Goal: Task Accomplishment & Management: Use online tool/utility

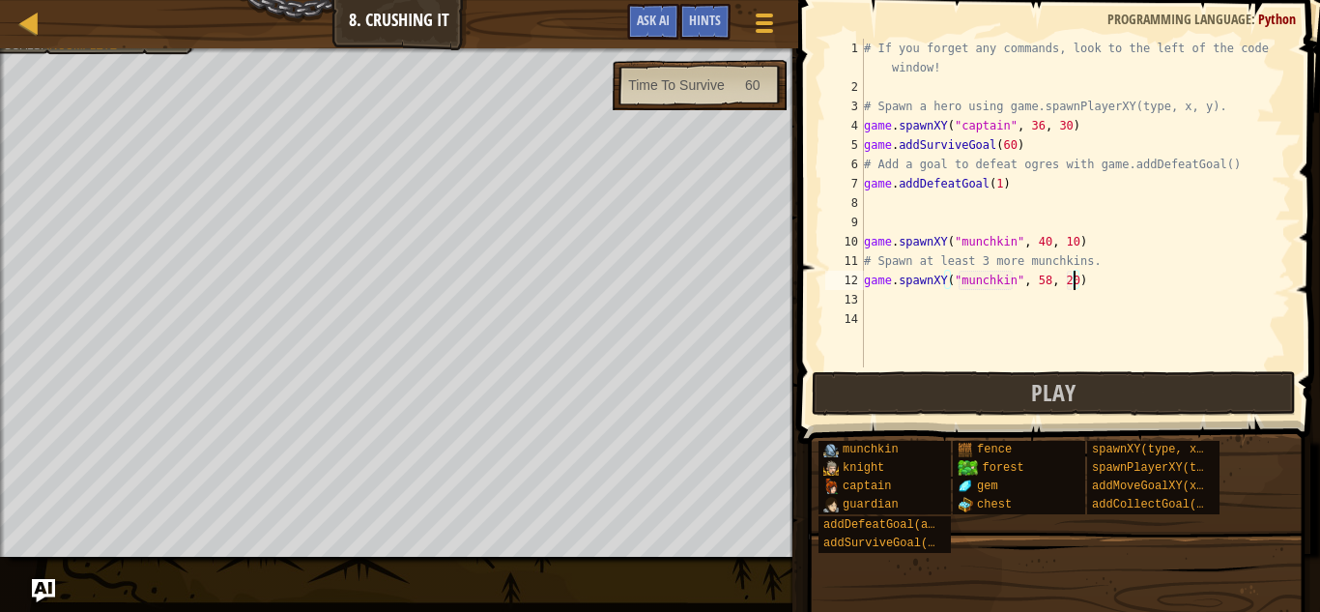
scroll to position [9, 29]
click at [935, 303] on div "# If you forget any commands, look to the left of the code window! # Spawn a he…" at bounding box center [1075, 232] width 431 height 386
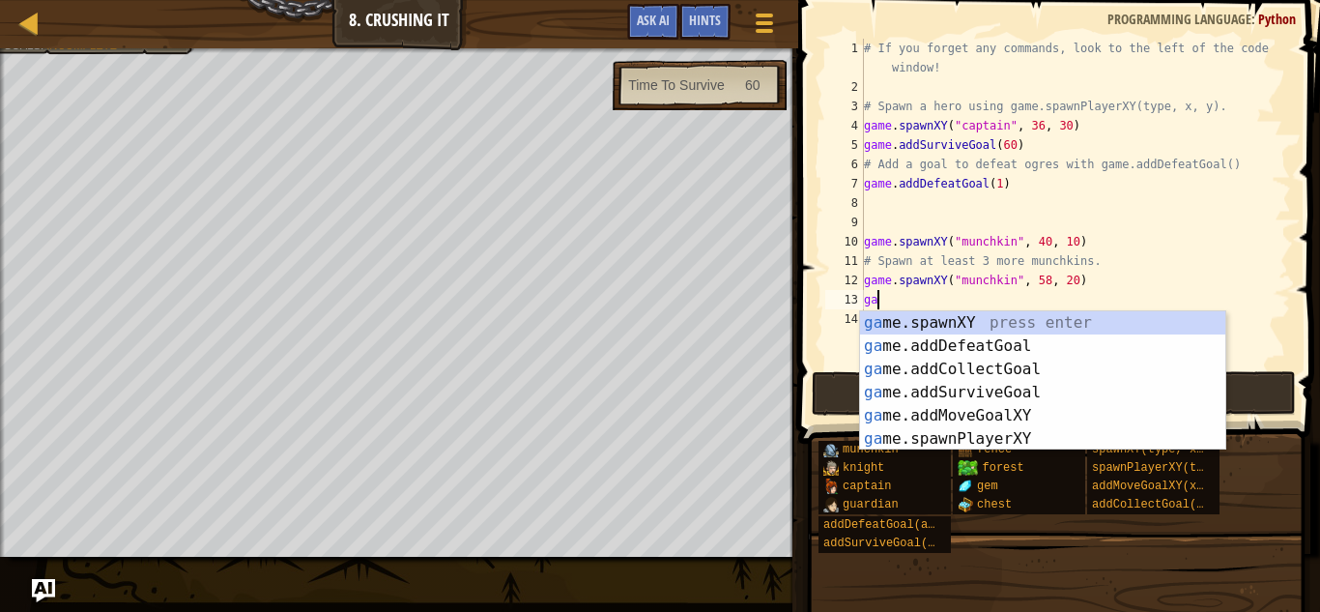
scroll to position [9, 1]
click at [991, 323] on div "ga me.spawnXY press enter ga me.addDefeatGoal press enter ga me.addCollectGoal …" at bounding box center [1042, 404] width 365 height 186
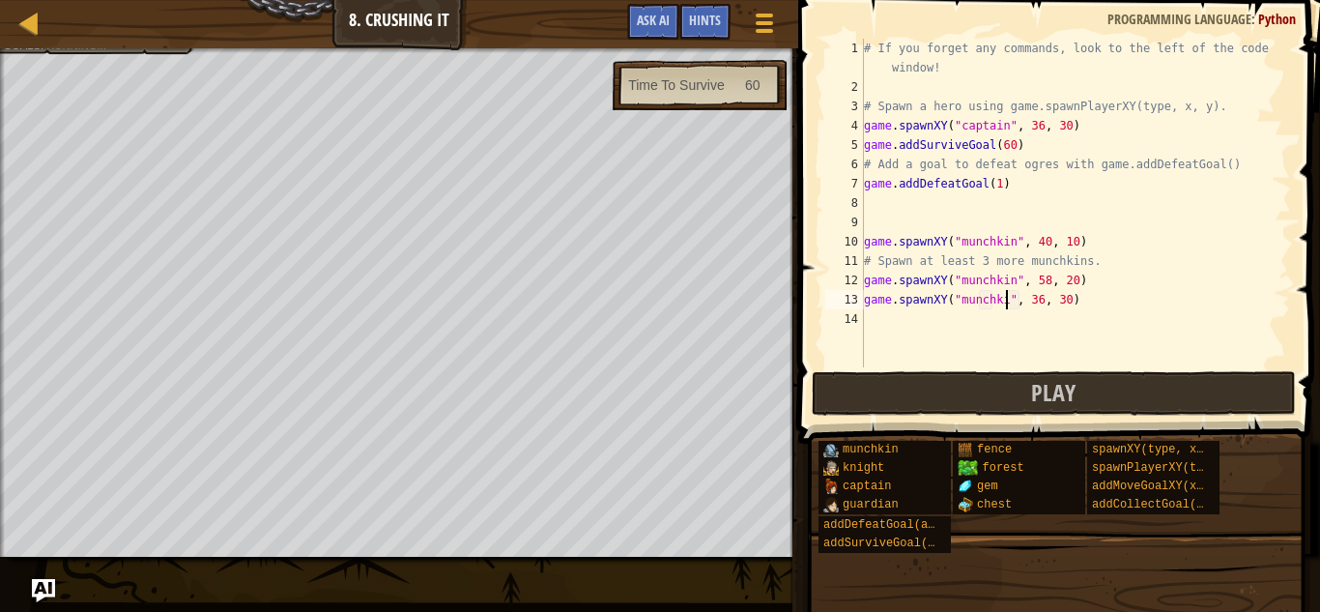
scroll to position [9, 21]
click at [1042, 306] on div "# If you forget any commands, look to the left of the code window! # Spawn a he…" at bounding box center [1075, 232] width 431 height 386
click at [1045, 306] on div "# If you forget any commands, look to the left of the code window! # Spawn a he…" at bounding box center [1075, 232] width 431 height 386
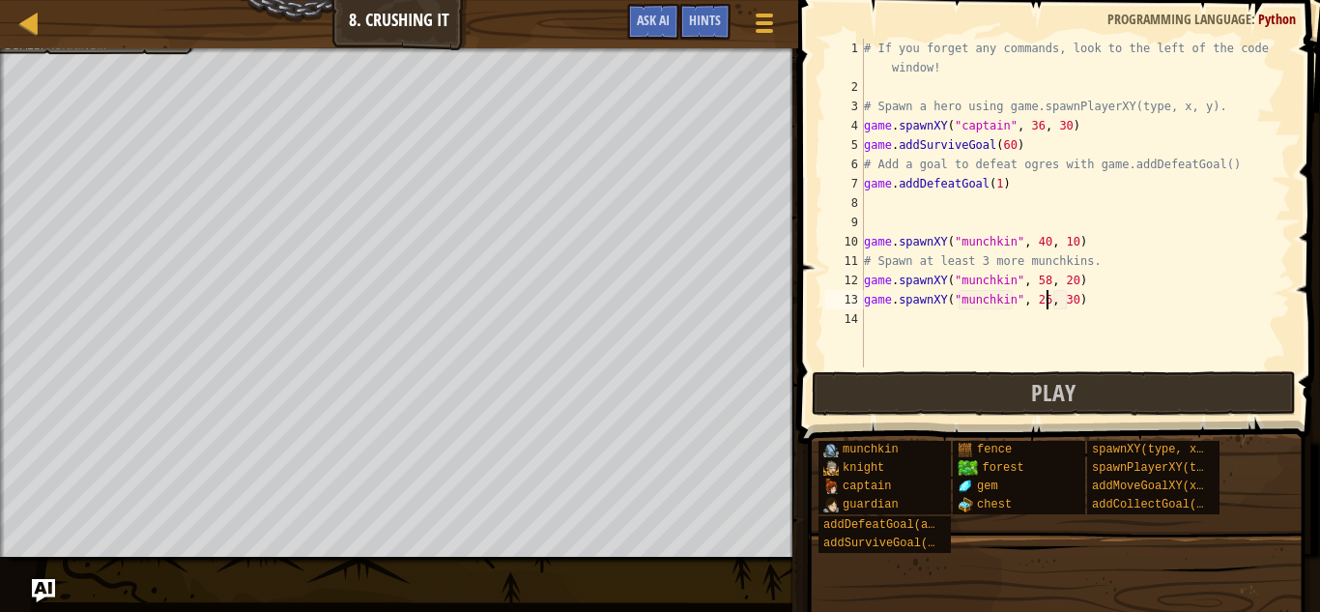
scroll to position [9, 26]
click at [1072, 304] on div "# If you forget any commands, look to the left of the code window! # Spawn a he…" at bounding box center [1075, 232] width 431 height 386
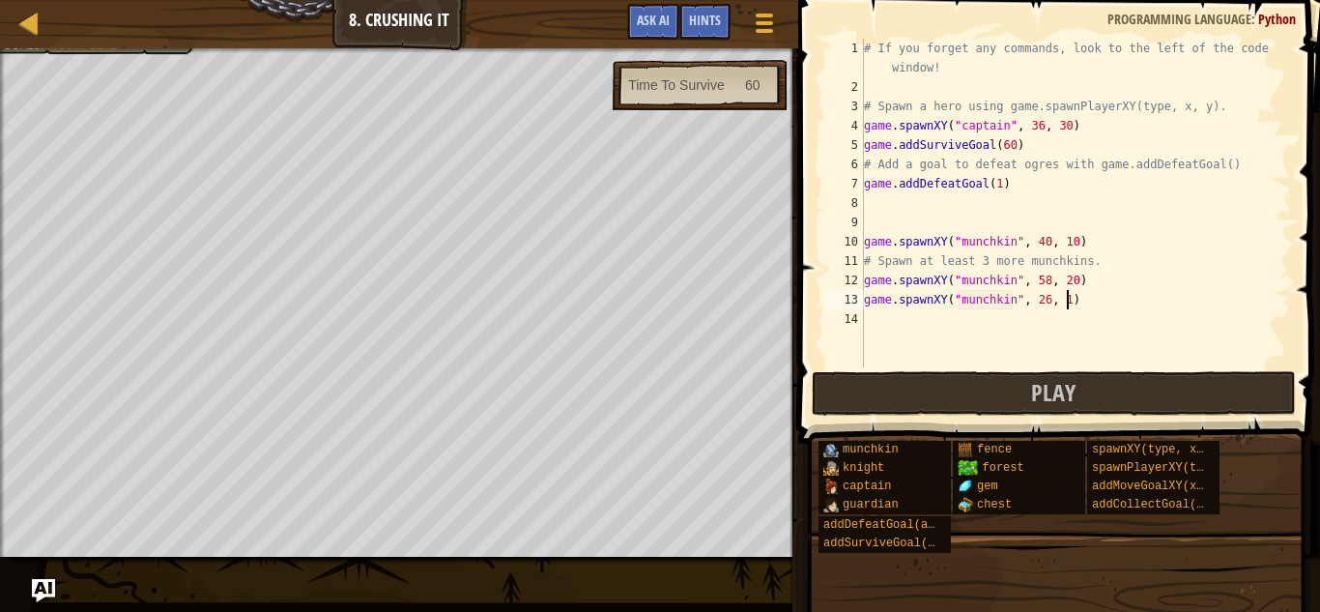
type textarea "game.spawnXY("munchkin", 26, 17)"
click at [909, 320] on div "# If you forget any commands, look to the left of the code window! # Spawn a he…" at bounding box center [1075, 232] width 431 height 386
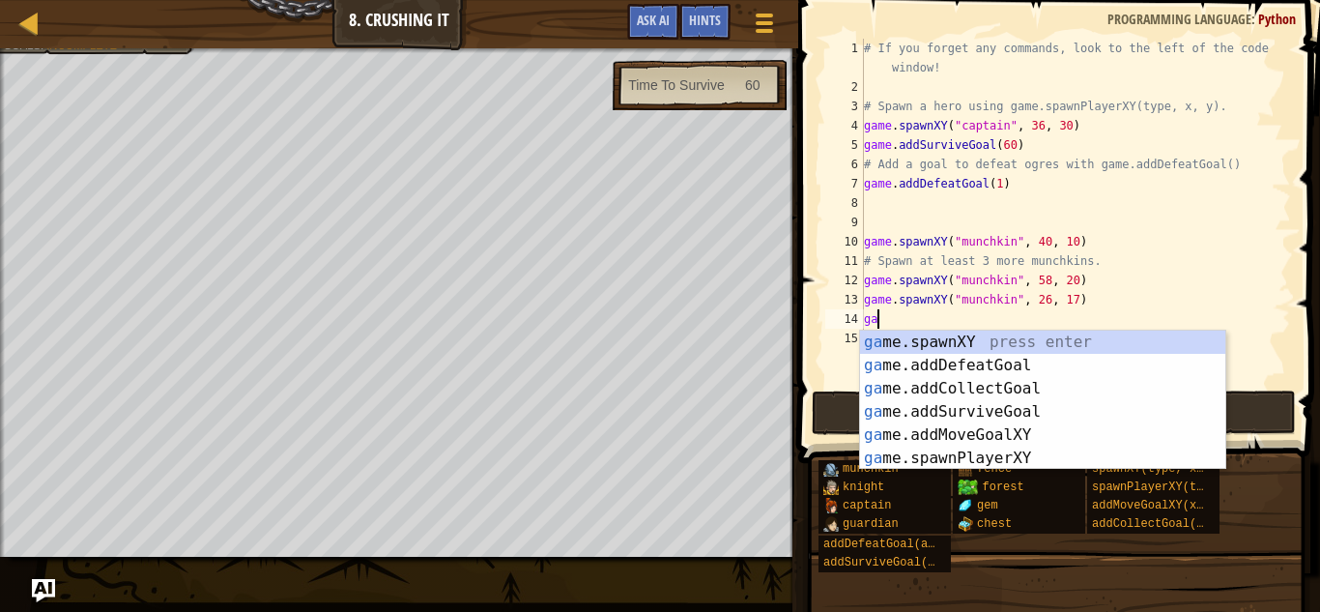
scroll to position [9, 2]
click at [1026, 361] on div "gam e.addDefeatGoal press enter gam e.spawnXY press enter gam e.addCollectGoal …" at bounding box center [1042, 423] width 365 height 186
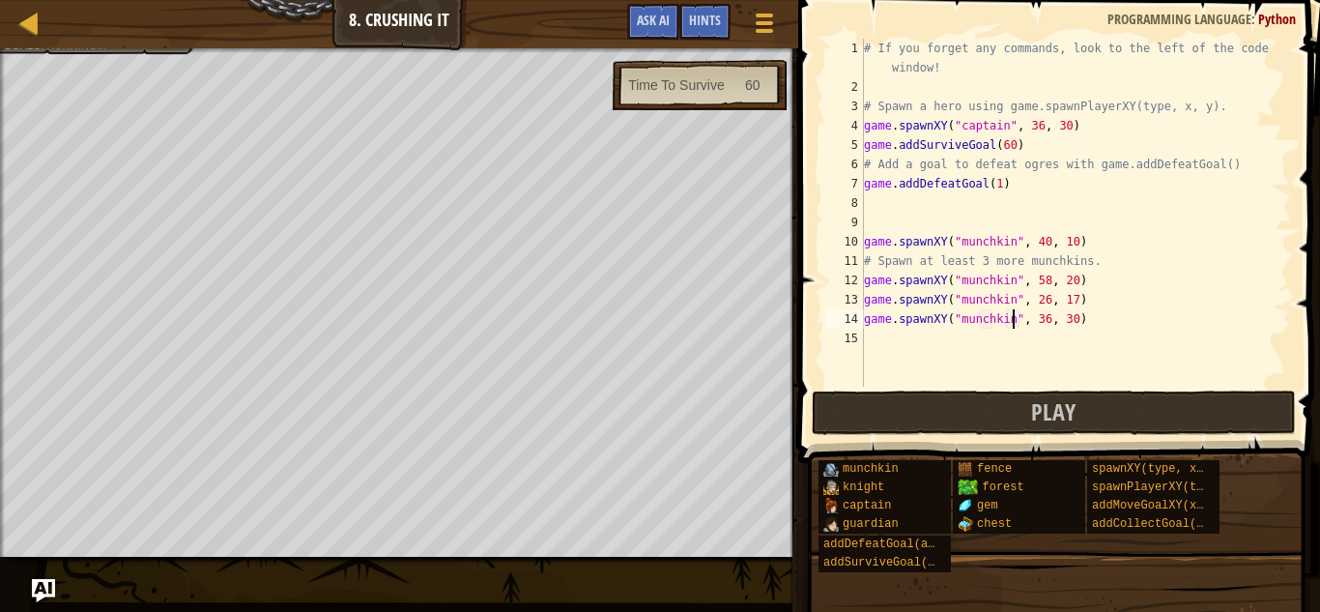
scroll to position [9, 21]
click at [1042, 320] on div "# If you forget any commands, look to the left of the code window! # Spawn a he…" at bounding box center [1075, 242] width 431 height 406
click at [1044, 320] on div "# If you forget any commands, look to the left of the code window! # Spawn a he…" at bounding box center [1075, 242] width 431 height 406
click at [1070, 318] on div "# If you forget any commands, look to the left of the code window! # Spawn a he…" at bounding box center [1075, 242] width 431 height 406
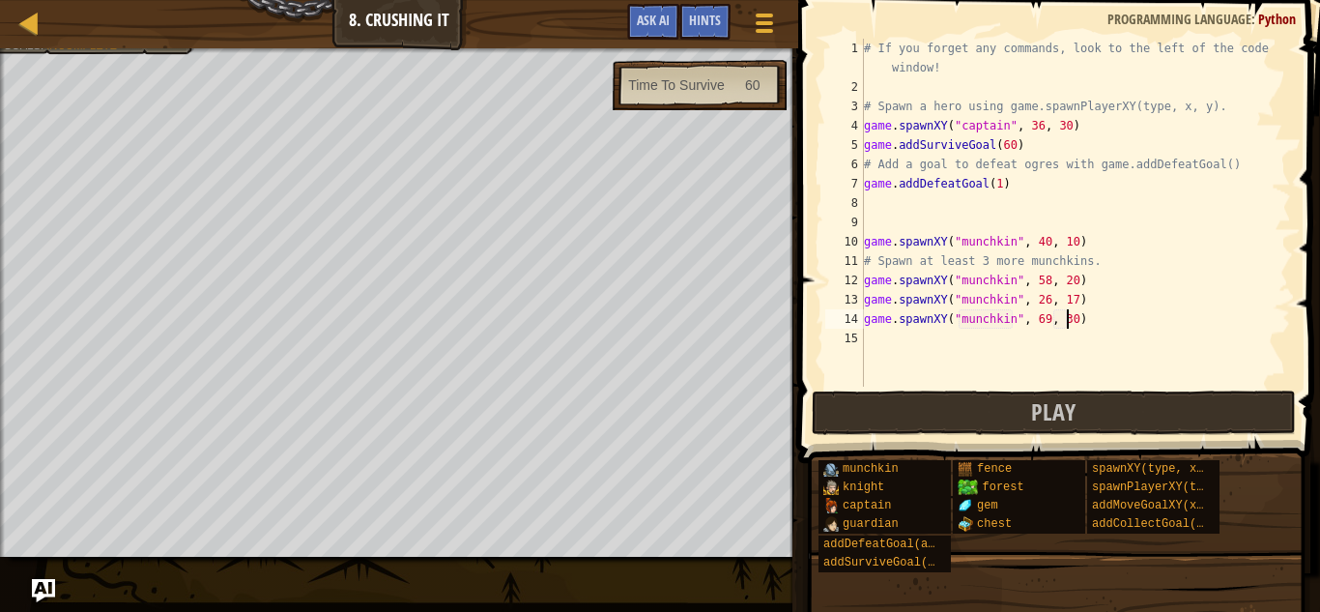
click at [1073, 320] on div "# If you forget any commands, look to the left of the code window! # Spawn a he…" at bounding box center [1075, 242] width 431 height 406
type textarea "game.spawnXY("munchkin", 69, 46)"
click at [1098, 403] on button "Play" at bounding box center [1054, 412] width 484 height 44
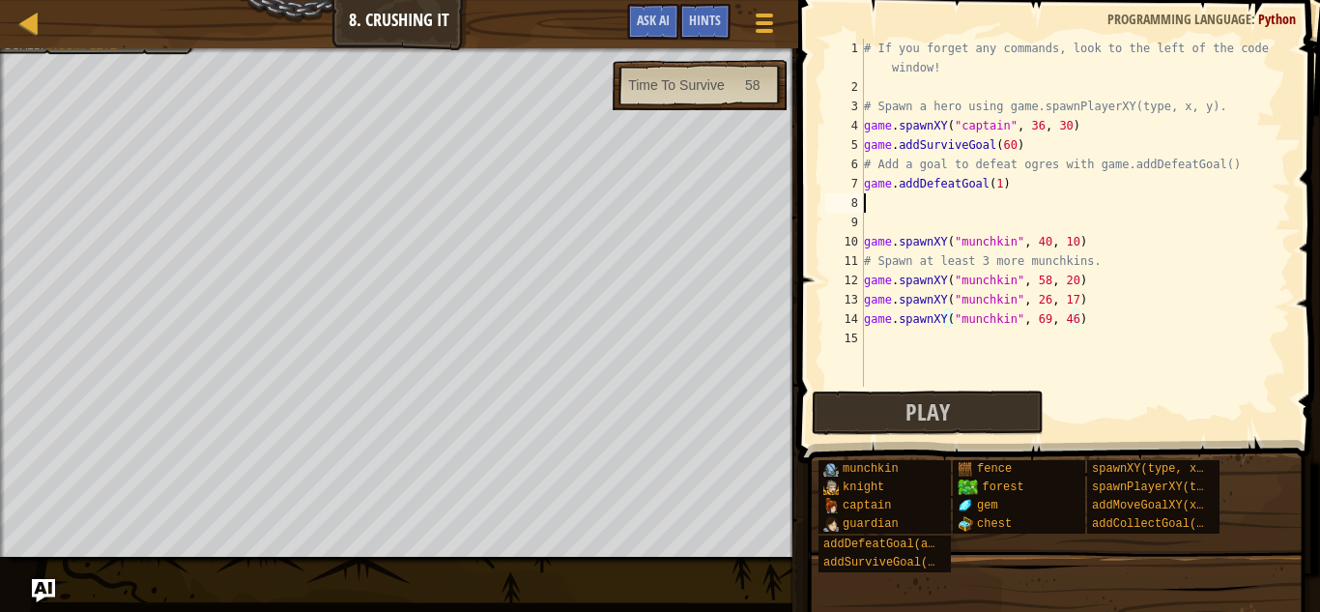
scroll to position [9, 0]
click at [899, 208] on div "# If you forget any commands, look to the left of the code window! # Spawn a he…" at bounding box center [1075, 242] width 431 height 406
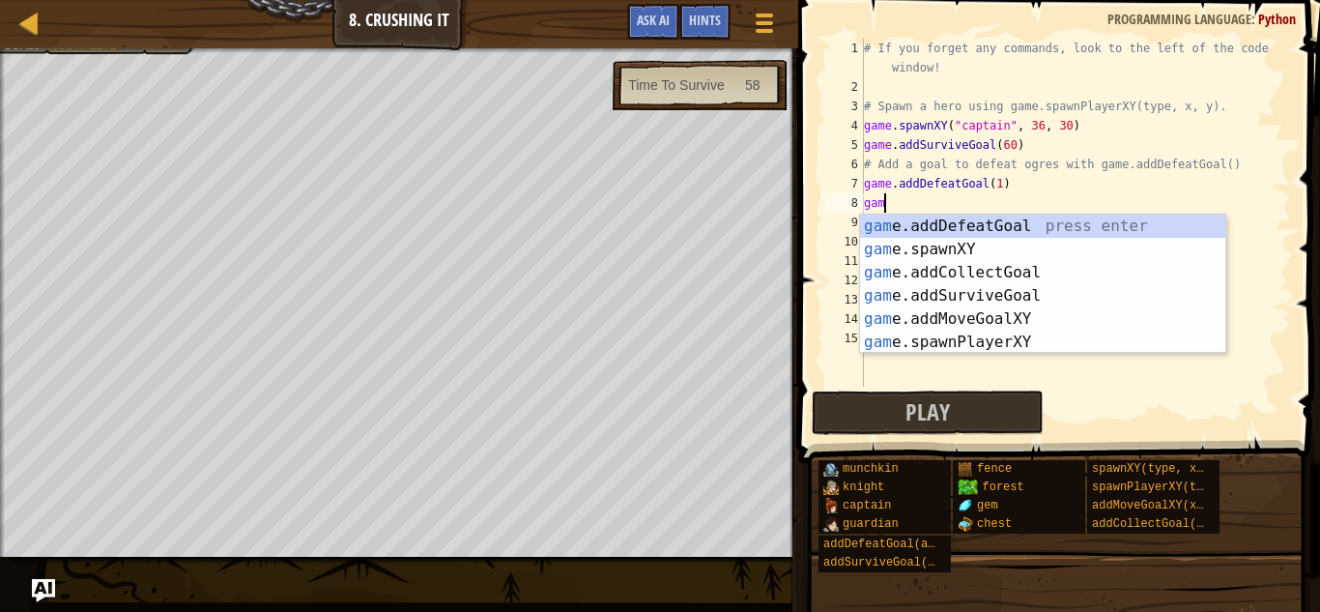
scroll to position [9, 3]
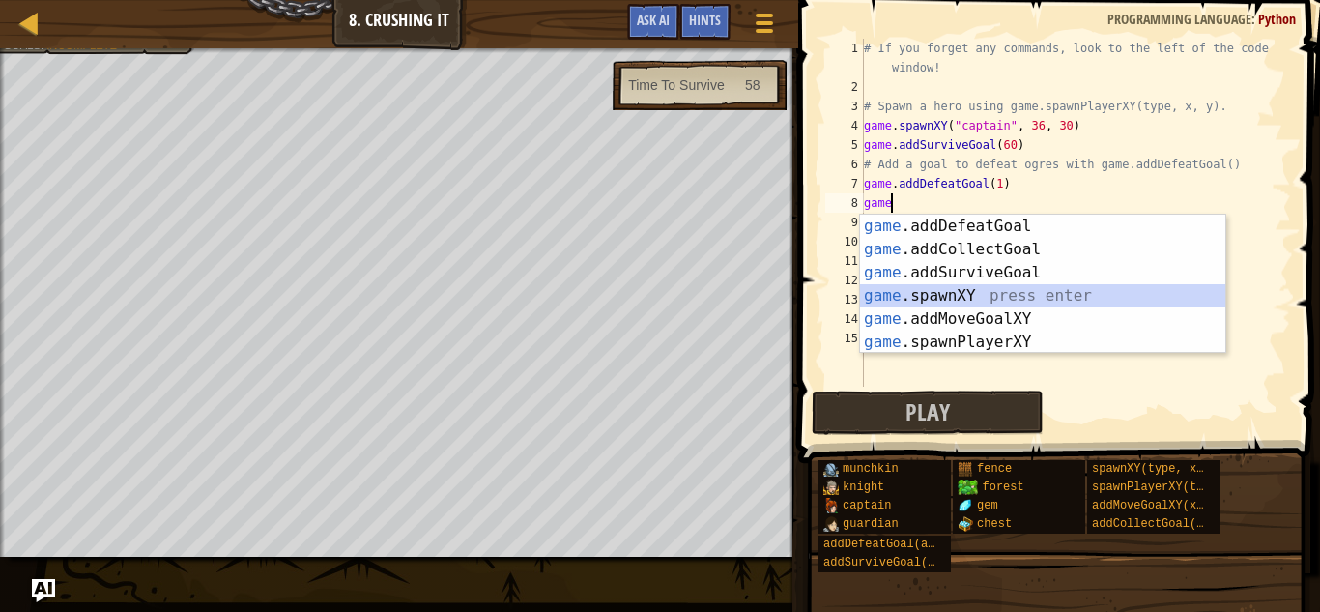
click at [955, 291] on div "game .addDefeatGoal press enter game .addCollectGoal press enter game .addSurvi…" at bounding box center [1042, 308] width 365 height 186
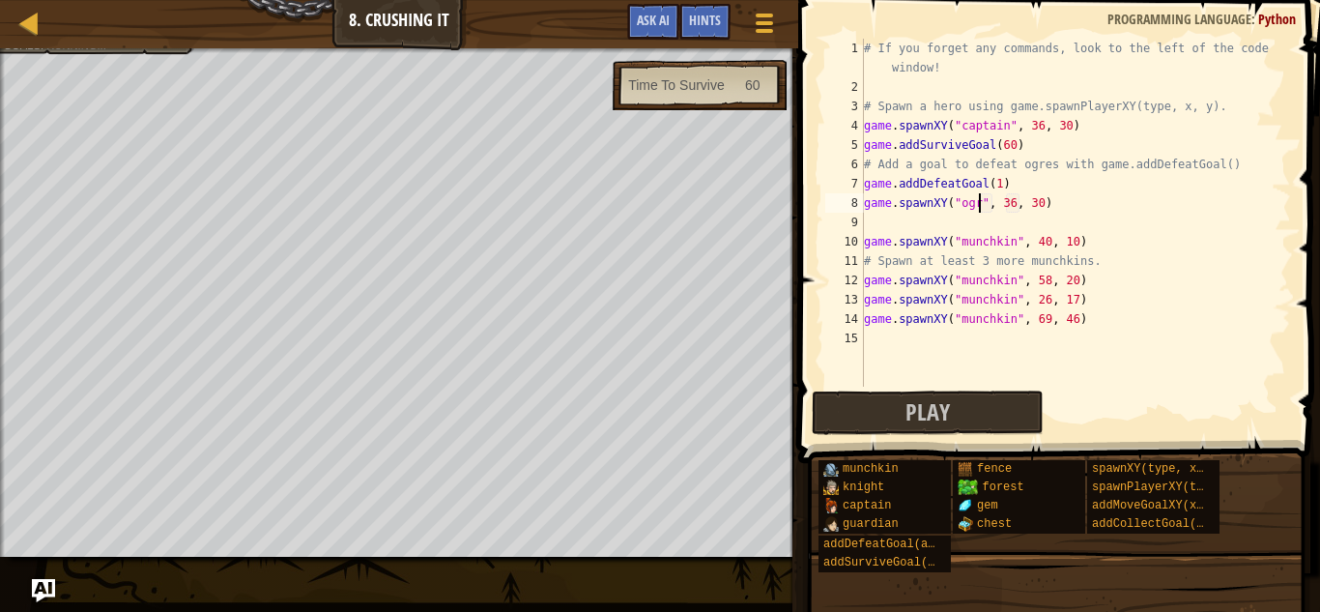
scroll to position [9, 17]
click at [1016, 203] on div "# If you forget any commands, look to the left of the code window! # Spawn a he…" at bounding box center [1075, 242] width 431 height 406
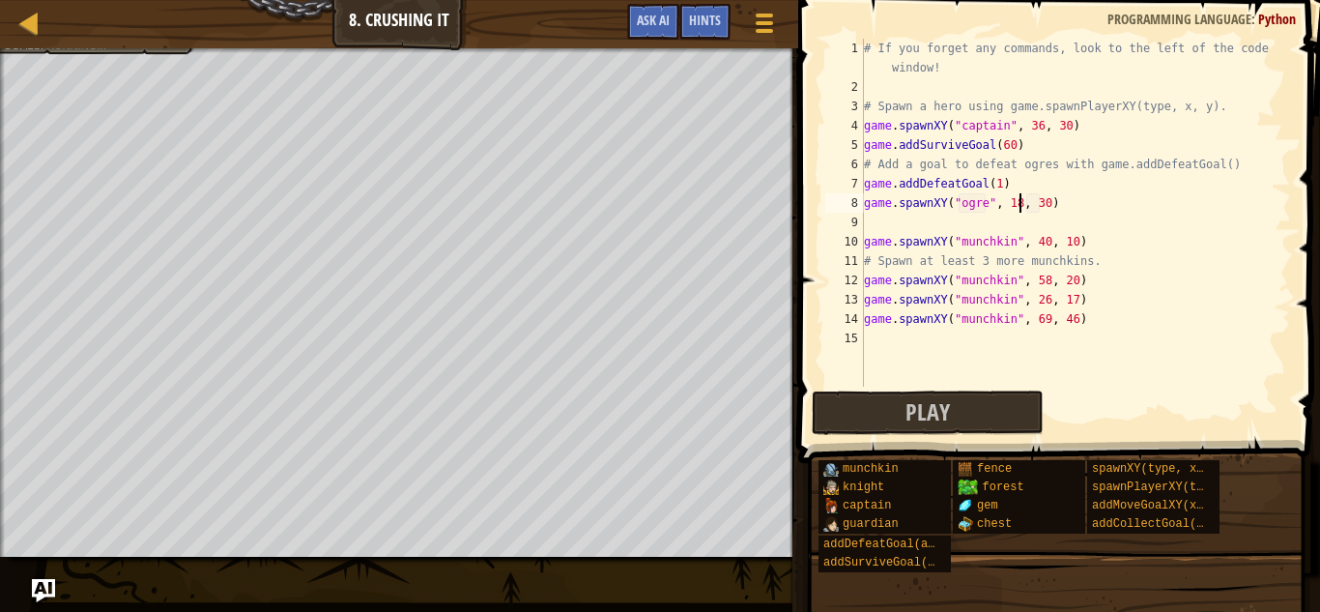
scroll to position [9, 22]
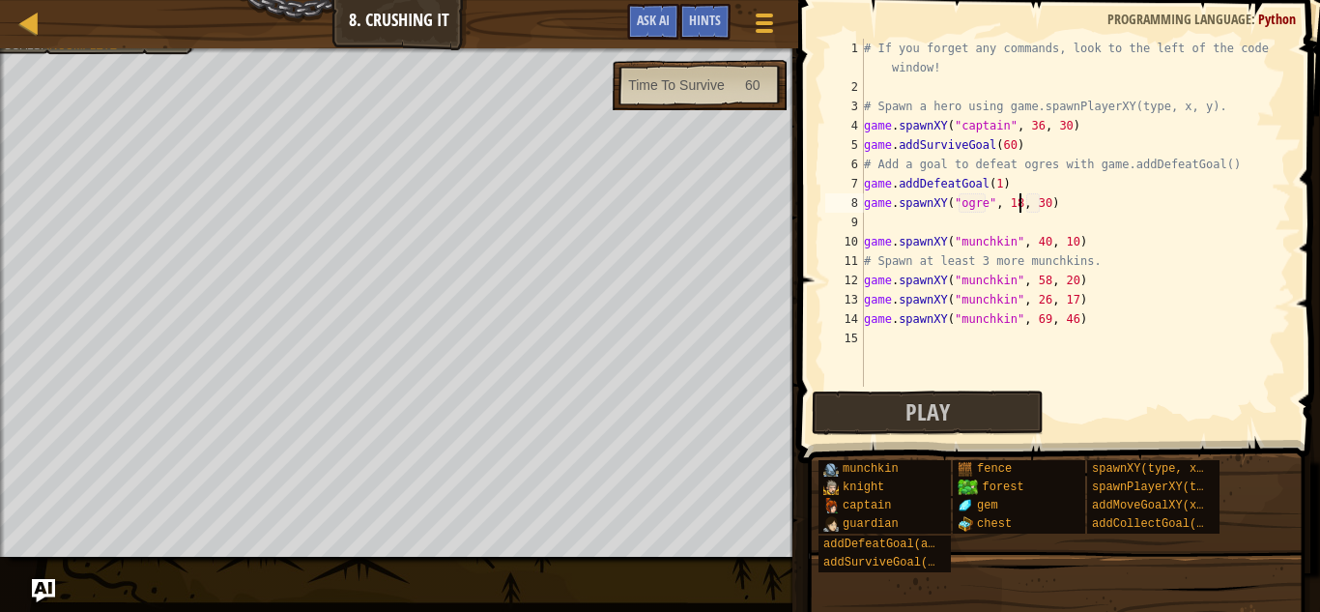
click at [1046, 206] on div "# If you forget any commands, look to the left of the code window! # Spawn a he…" at bounding box center [1075, 242] width 431 height 406
type textarea "game.spawnXY("ogre", 18, 56)"
click at [890, 418] on button "Play" at bounding box center [928, 412] width 232 height 44
click at [883, 435] on span at bounding box center [1060, 204] width 537 height 520
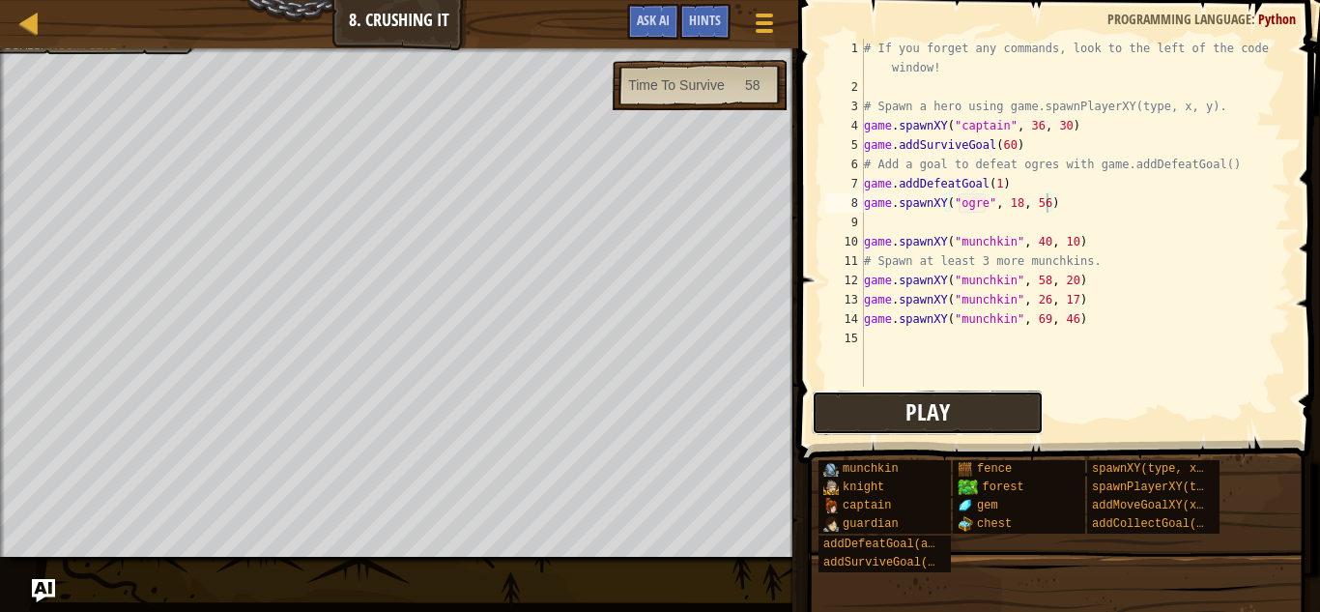
click at [884, 427] on button "Play" at bounding box center [928, 412] width 232 height 44
click at [1027, 363] on div "# If you forget any commands, look to the left of the code window! # Spawn a he…" at bounding box center [1075, 242] width 431 height 406
click at [1001, 186] on div "# If you forget any commands, look to the left of the code window! # Spawn a he…" at bounding box center [1075, 242] width 431 height 406
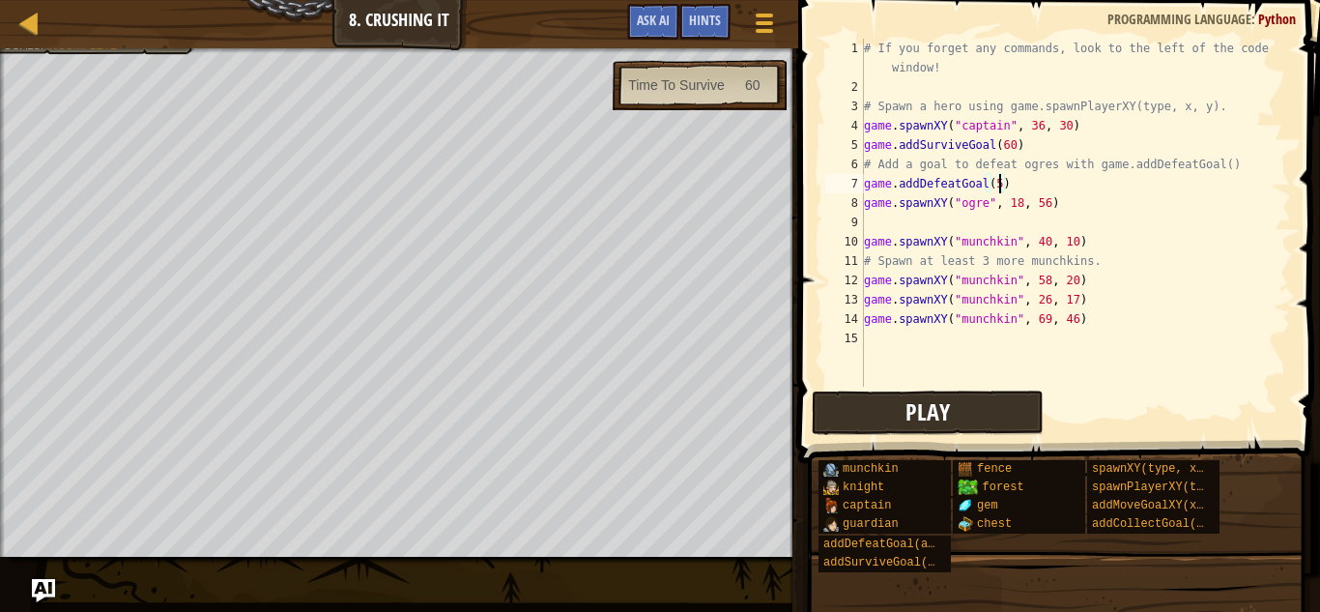
type textarea "game.addDefeatGoal(5)"
click at [918, 414] on span "Play" at bounding box center [927, 411] width 44 height 31
click at [1095, 387] on span at bounding box center [1060, 204] width 537 height 520
click at [713, 20] on span "Hints" at bounding box center [705, 20] width 32 height 18
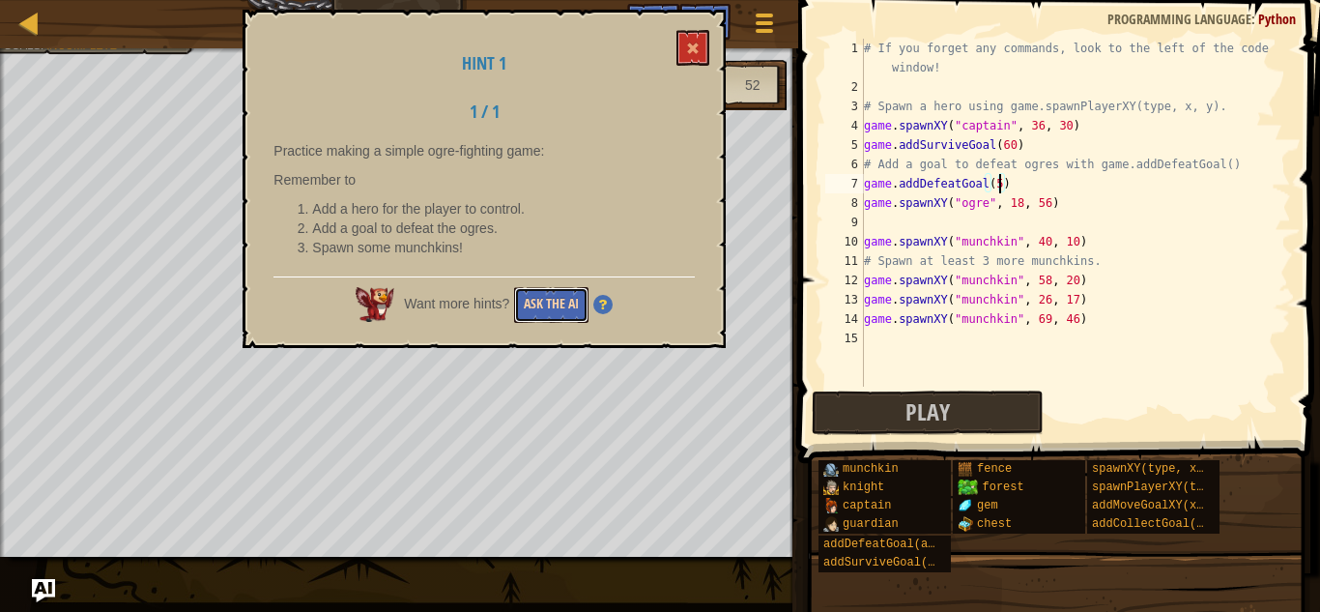
click at [548, 302] on button "Ask the AI" at bounding box center [551, 305] width 74 height 36
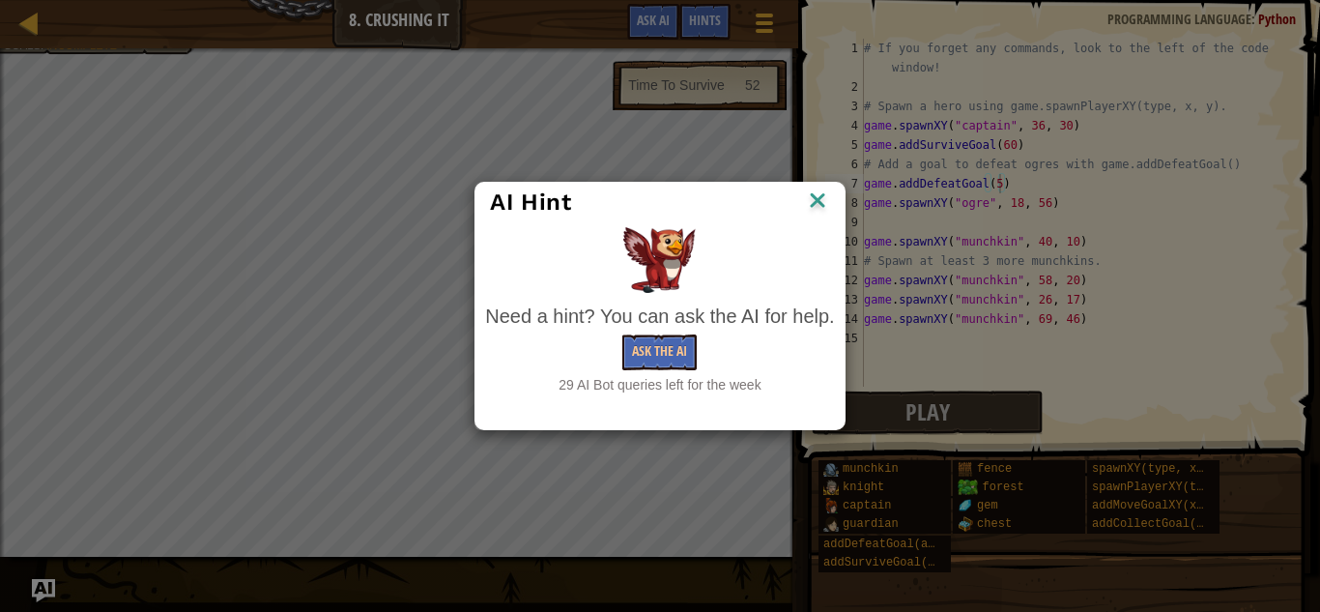
click at [825, 201] on img at bounding box center [817, 201] width 25 height 29
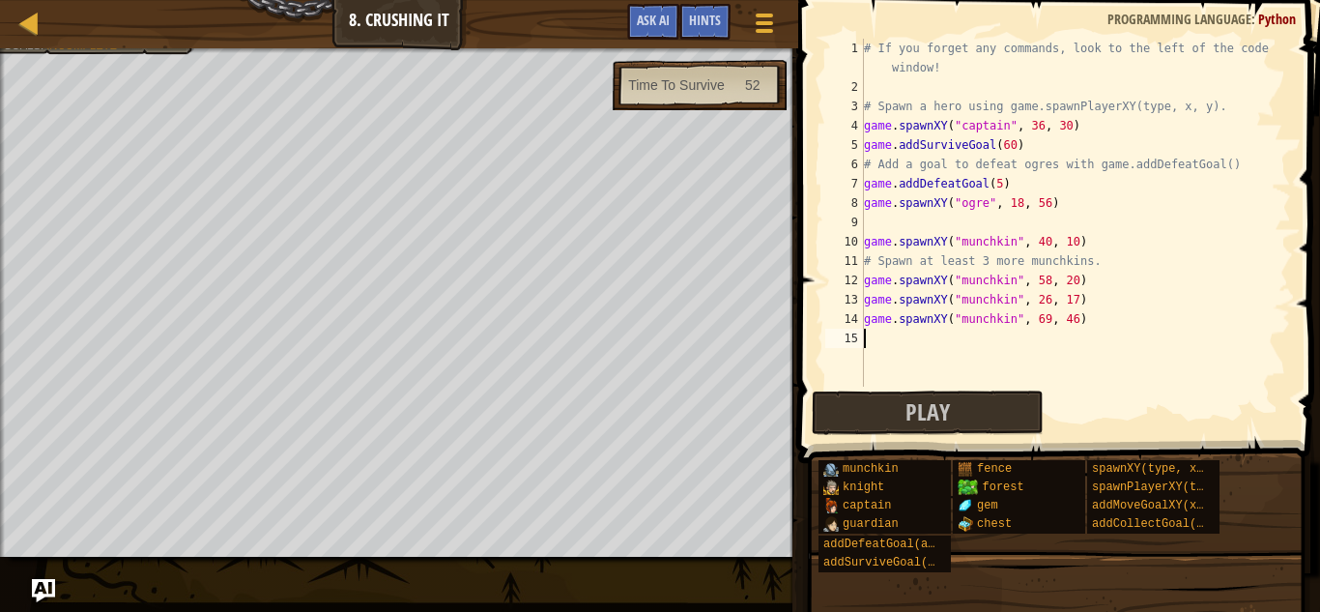
click at [861, 338] on div "15" at bounding box center [844, 338] width 39 height 19
type textarea "game.spawnXY("munchkin", 69, 46)"
